Goal: Task Accomplishment & Management: Manage account settings

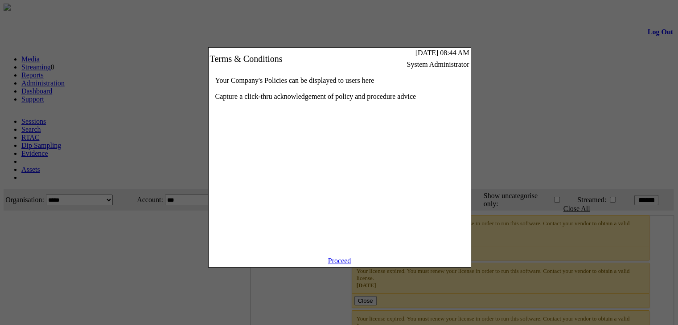
click at [339, 265] on link "Proceed" at bounding box center [339, 261] width 23 height 8
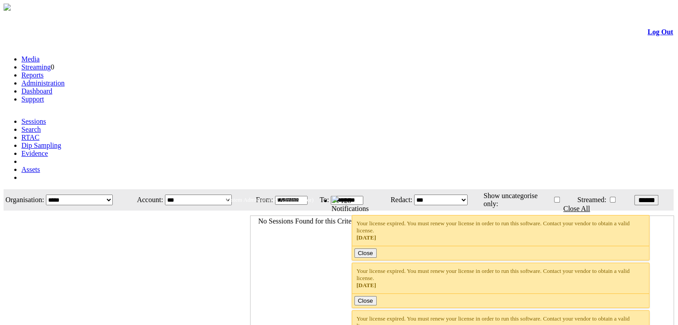
click at [65, 79] on link "Administration" at bounding box center [42, 83] width 43 height 8
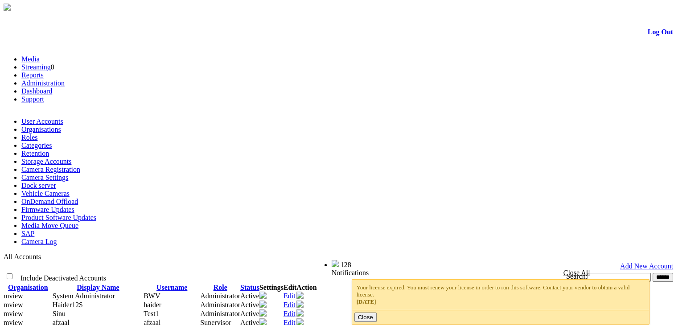
click at [80, 166] on link "Camera Registration" at bounding box center [50, 170] width 59 height 8
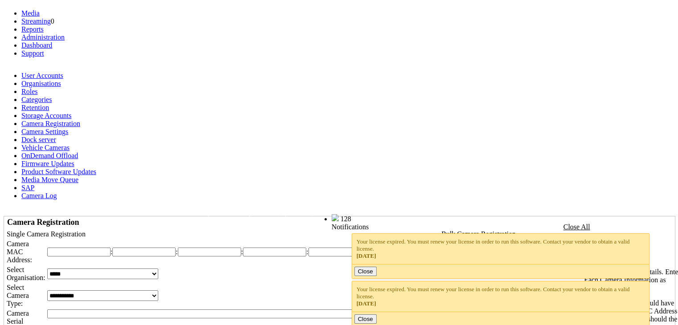
scroll to position [52, 0]
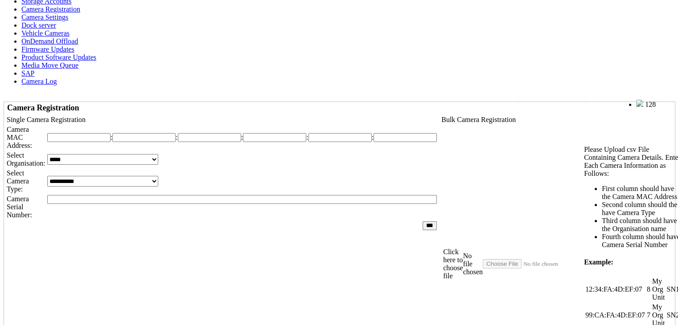
scroll to position [154, 0]
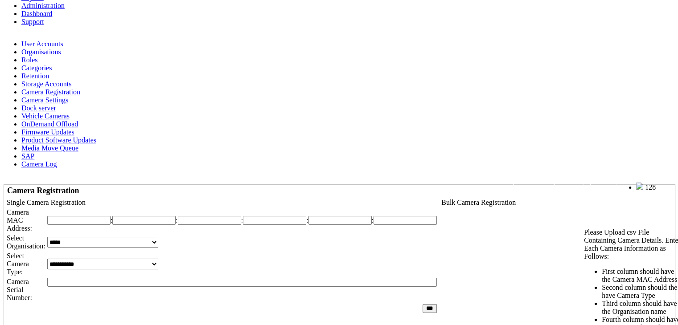
scroll to position [0, 0]
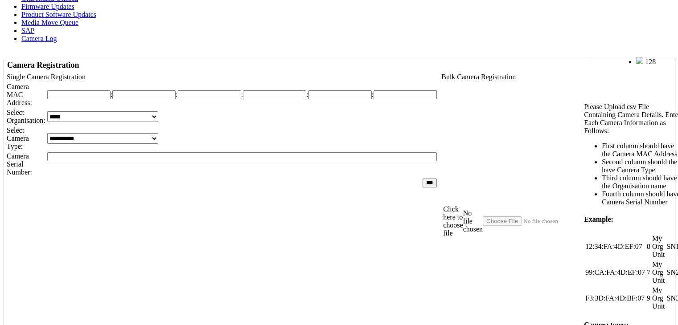
scroll to position [132, 0]
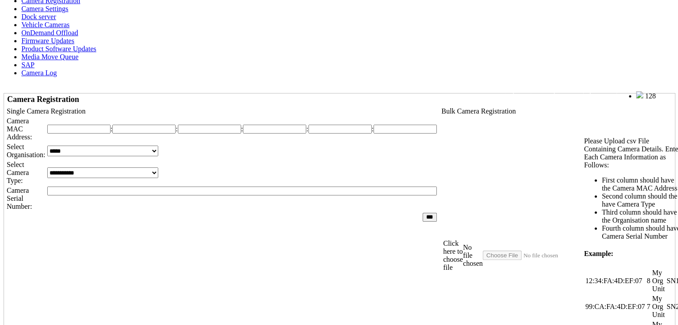
scroll to position [169, 0]
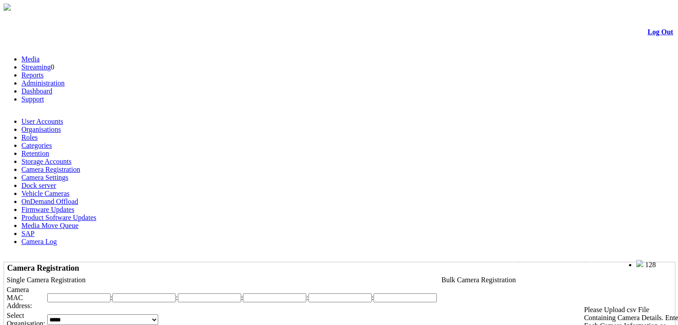
scroll to position [0, 0]
click at [61, 126] on link "Organisations" at bounding box center [41, 130] width 40 height 8
